Goal: Find contact information: Find contact information

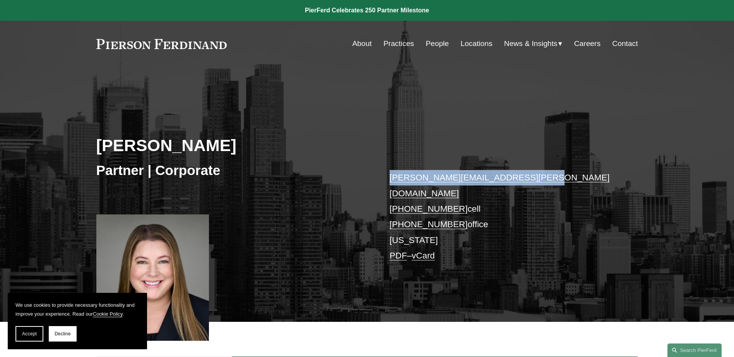
drag, startPoint x: 527, startPoint y: 178, endPoint x: 386, endPoint y: 178, distance: 140.4
click at [386, 178] on div "Jacqueline N. Goralczyk Partner | Corporate jacqueline.goralczyk@pierferd.com +…" at bounding box center [367, 205] width 734 height 233
copy link "jacqueline.goralczyk@pierferd.com"
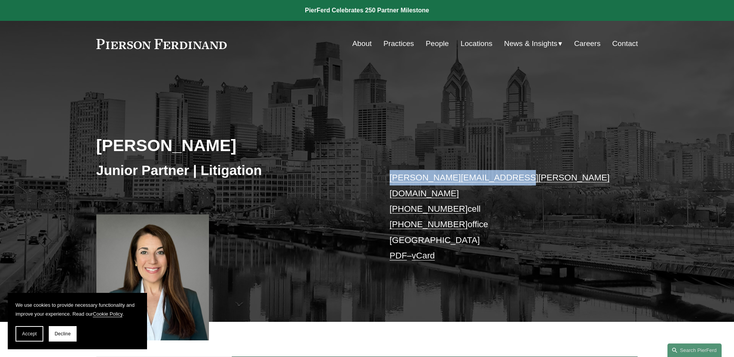
drag, startPoint x: 496, startPoint y: 179, endPoint x: 376, endPoint y: 180, distance: 119.9
click at [376, 180] on div "[PERSON_NAME] Junior Partner | Litigation [PERSON_NAME][EMAIL_ADDRESS][PERSON_N…" at bounding box center [367, 205] width 734 height 233
